Goal: Information Seeking & Learning: Find specific fact

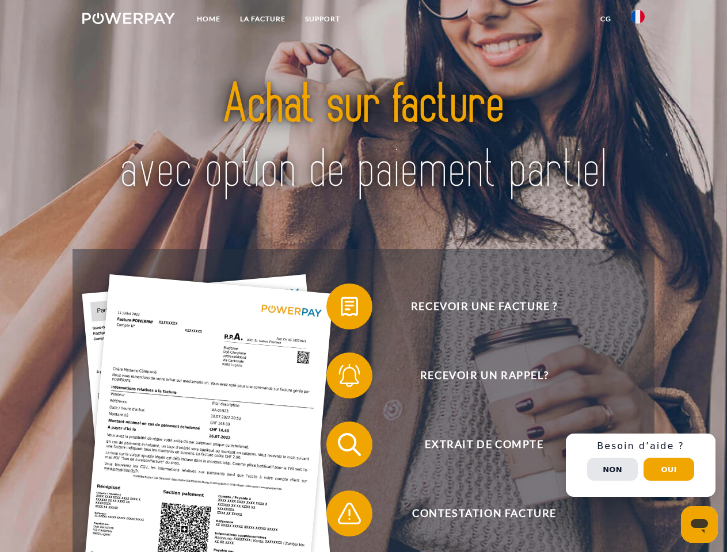
click at [128, 20] on img at bounding box center [128, 19] width 93 height 12
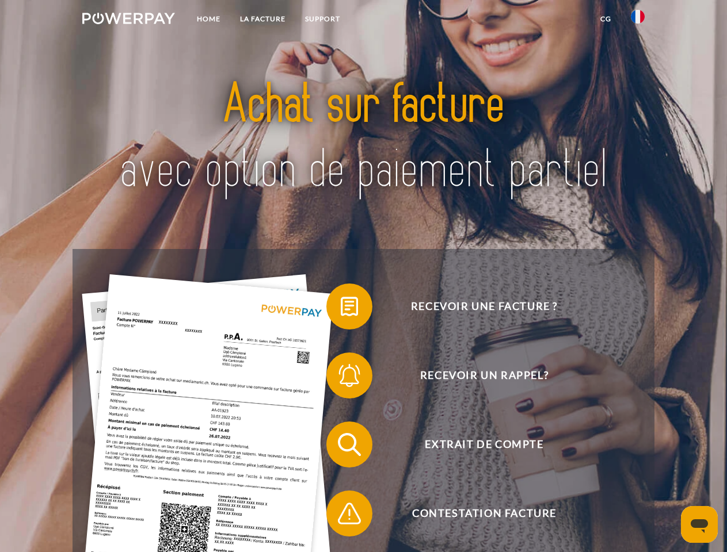
click at [638, 20] on img at bounding box center [638, 17] width 14 height 14
click at [605, 19] on link "CG" at bounding box center [605, 19] width 30 height 21
click at [341, 309] on span at bounding box center [332, 307] width 58 height 58
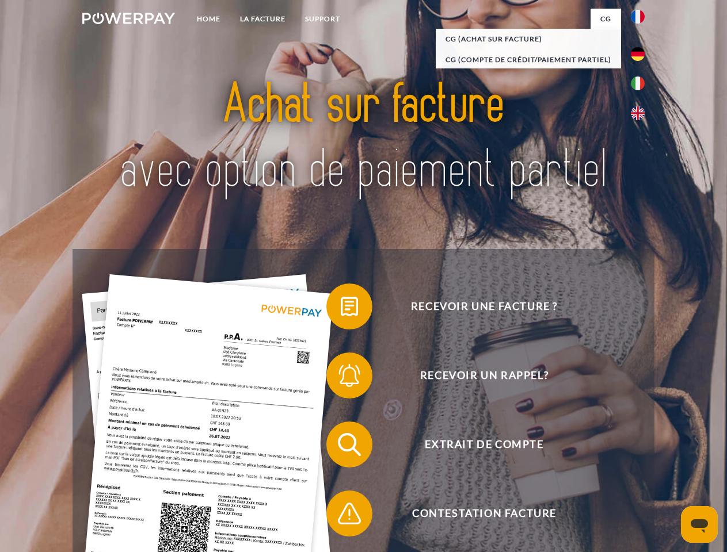
click at [341, 378] on span at bounding box center [332, 376] width 58 height 58
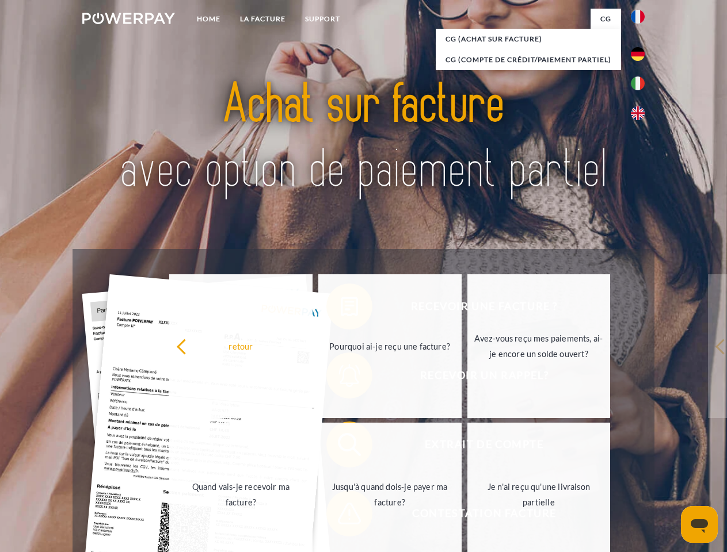
click at [341, 447] on link "Jusqu'à quand dois-je payer ma facture?" at bounding box center [389, 495] width 143 height 144
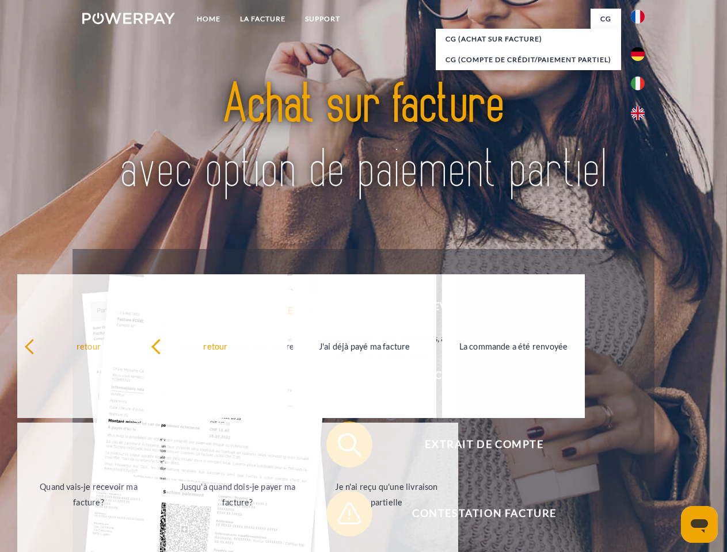
click at [341, 516] on span at bounding box center [332, 514] width 58 height 58
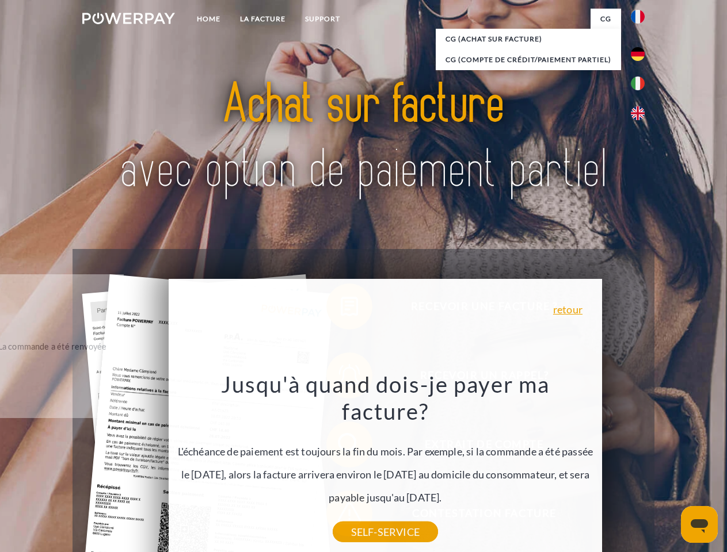
click at [640, 465] on div "Recevoir une facture ? Recevoir un rappel? Extrait de compte retour" at bounding box center [362, 479] width 581 height 460
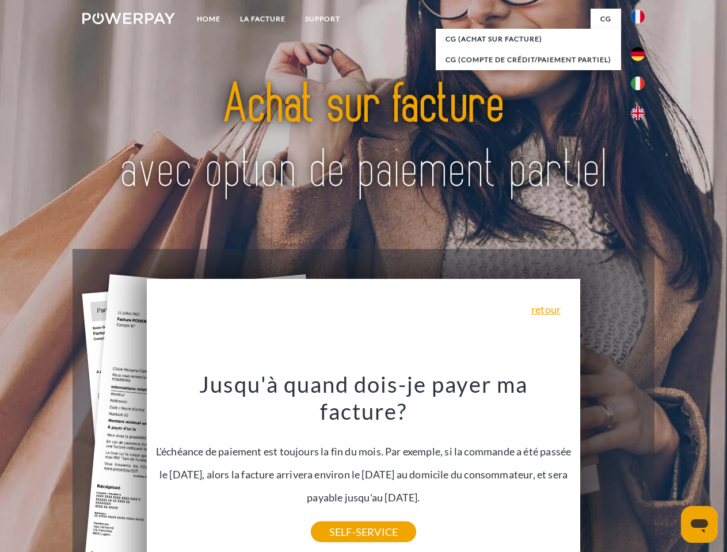
click at [612, 468] on span "Extrait de compte" at bounding box center [484, 445] width 282 height 46
click at [669, 470] on header "Home LA FACTURE Support" at bounding box center [363, 397] width 727 height 795
